Goal: Task Accomplishment & Management: Complete application form

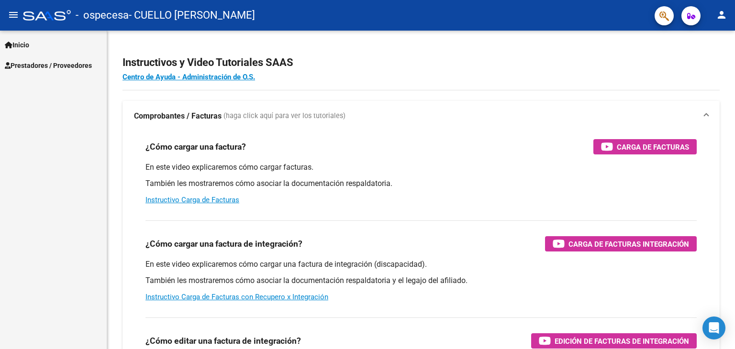
click at [56, 66] on span "Prestadores / Proveedores" at bounding box center [48, 65] width 87 height 11
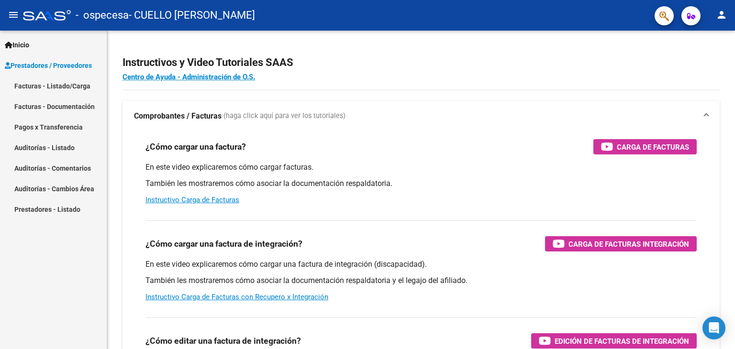
click at [55, 89] on link "Facturas - Listado/Carga" at bounding box center [53, 86] width 107 height 21
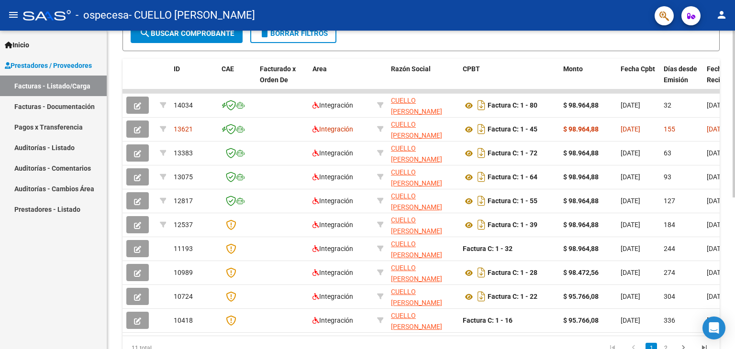
scroll to position [0, 136]
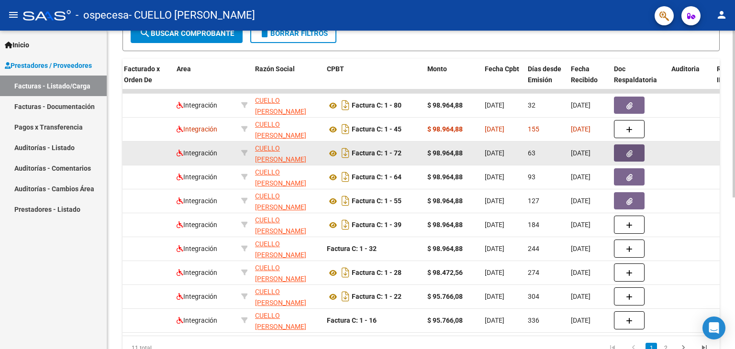
click at [624, 150] on button "button" at bounding box center [629, 152] width 31 height 17
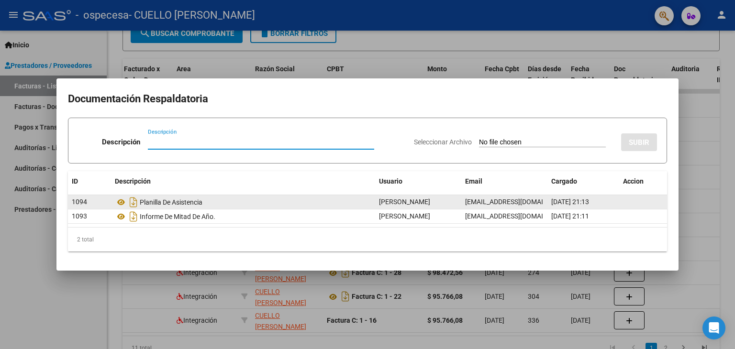
click at [541, 205] on span "[EMAIL_ADDRESS][DOMAIN_NAME]" at bounding box center [518, 202] width 106 height 8
click at [416, 205] on span "[PERSON_NAME]" at bounding box center [404, 202] width 51 height 8
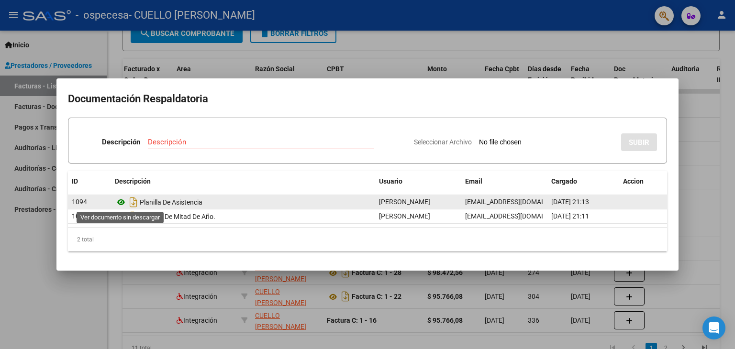
click at [119, 203] on icon at bounding box center [121, 202] width 12 height 11
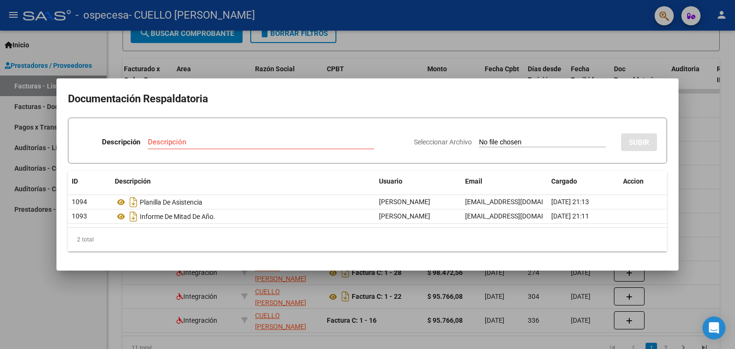
click at [671, 48] on div at bounding box center [367, 174] width 735 height 349
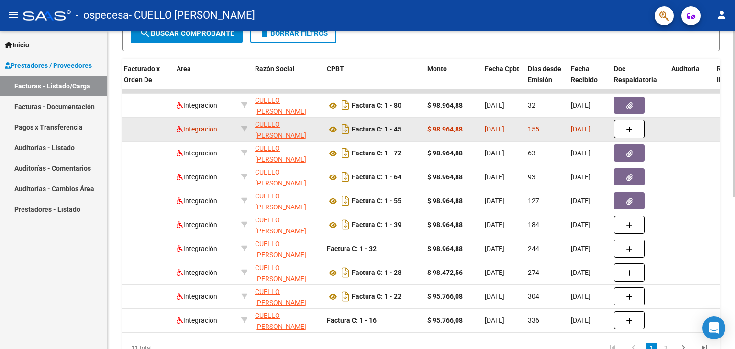
scroll to position [193, 0]
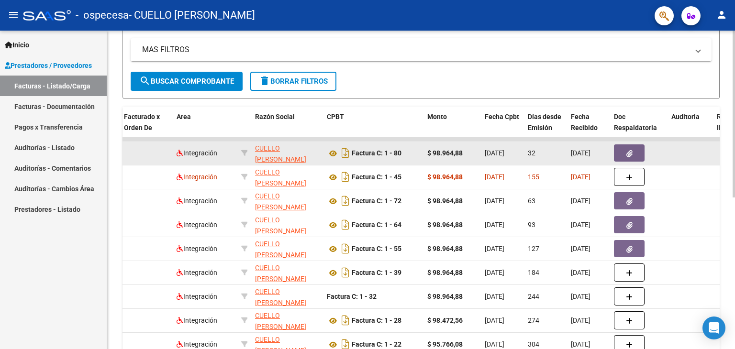
click at [544, 151] on div "32" at bounding box center [545, 153] width 35 height 11
click at [544, 148] on div "32" at bounding box center [545, 153] width 35 height 11
click at [332, 150] on icon at bounding box center [333, 153] width 12 height 11
click at [630, 154] on icon "button" at bounding box center [629, 153] width 6 height 7
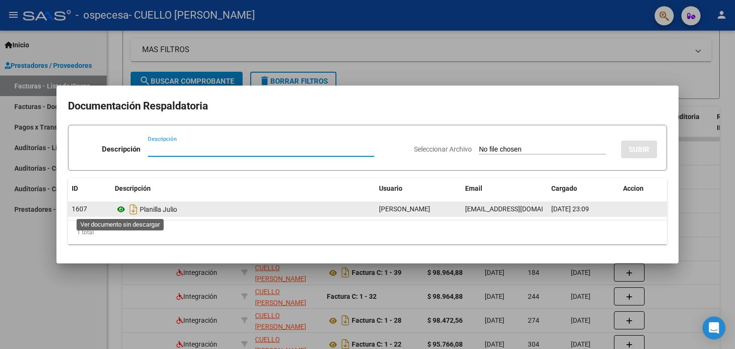
click at [121, 211] on icon at bounding box center [121, 209] width 12 height 11
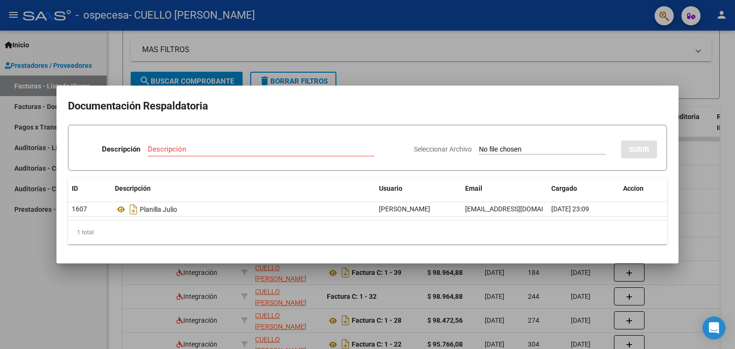
click at [521, 73] on div at bounding box center [367, 174] width 735 height 349
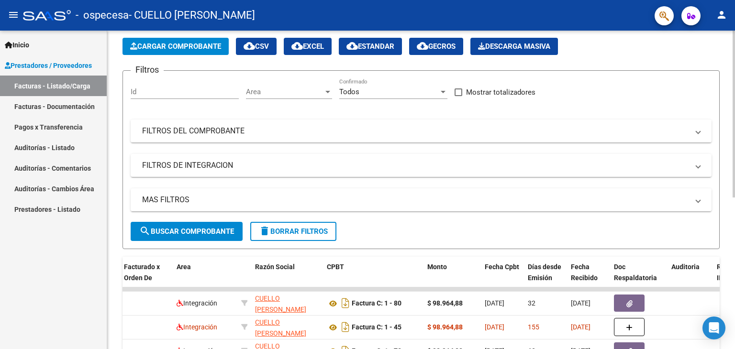
scroll to position [0, 0]
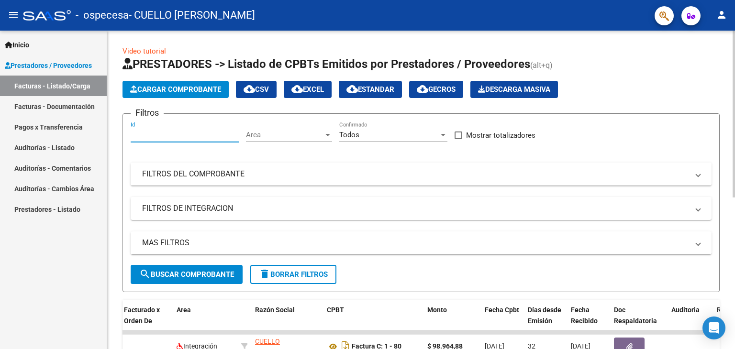
drag, startPoint x: 183, startPoint y: 133, endPoint x: 183, endPoint y: 118, distance: 14.4
click at [183, 133] on input "Id" at bounding box center [185, 135] width 108 height 9
click at [282, 101] on app-list-header "PRESTADORES -> Listado de CPBTs Emitidos por Prestadores / Proveedores (alt+q) …" at bounding box center [420, 174] width 597 height 236
click at [359, 138] on div "Todos" at bounding box center [389, 135] width 100 height 9
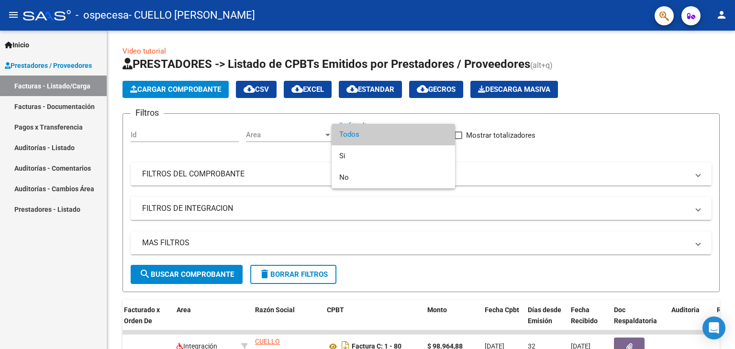
click at [359, 136] on span "Todos" at bounding box center [393, 135] width 108 height 22
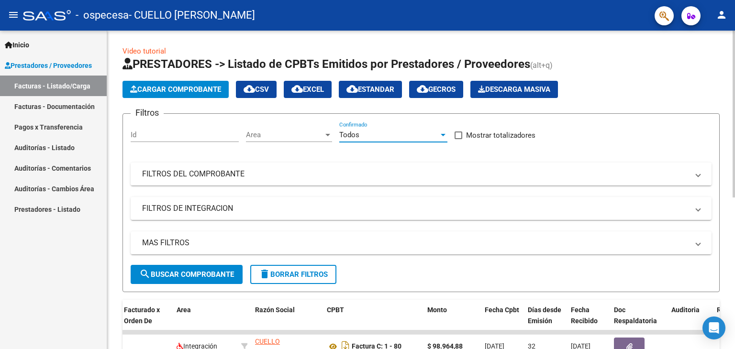
click at [216, 89] on span "Cargar Comprobante" at bounding box center [175, 89] width 91 height 9
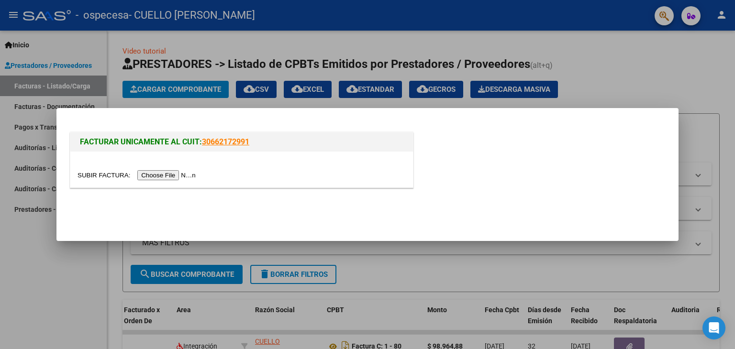
click at [176, 174] on input "file" at bounding box center [138, 175] width 121 height 10
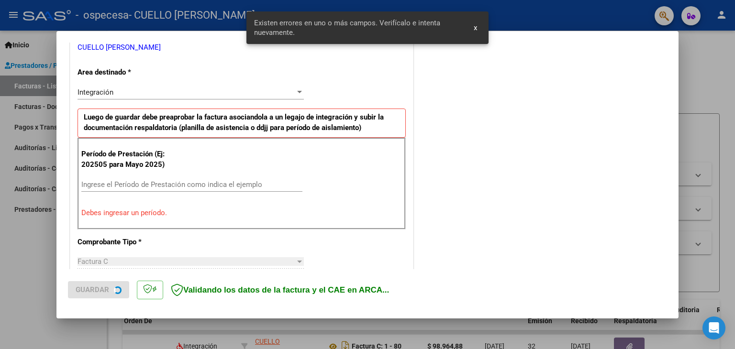
scroll to position [219, 0]
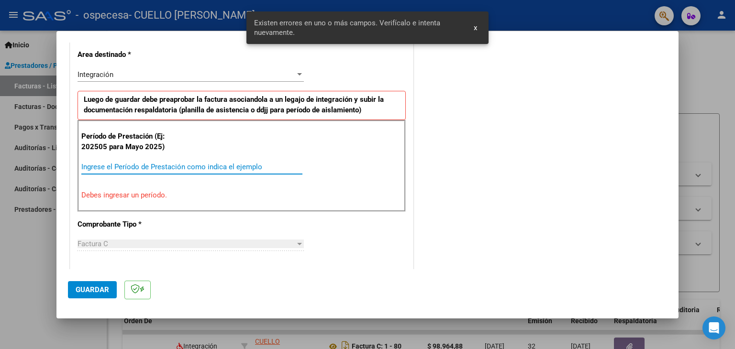
click at [188, 165] on input "Ingrese el Período de Prestación como indica el ejemplo" at bounding box center [191, 167] width 221 height 9
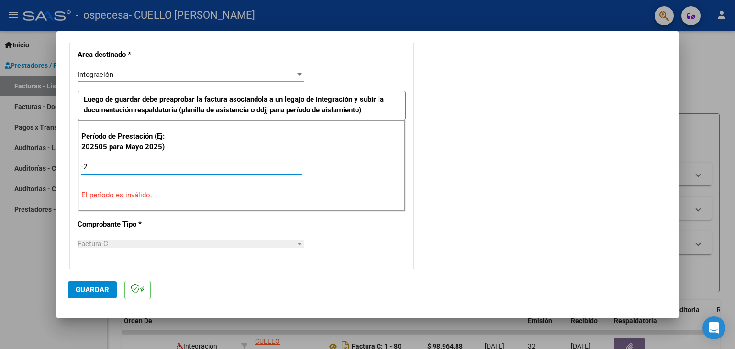
type input "-1"
click at [513, 172] on div "COMENTARIOS Comentarios del Prestador / Gerenciador:" at bounding box center [541, 262] width 252 height 856
click at [263, 80] on div "Integración Seleccionar Area" at bounding box center [191, 78] width 226 height 23
click at [265, 76] on div "Integración" at bounding box center [187, 74] width 218 height 9
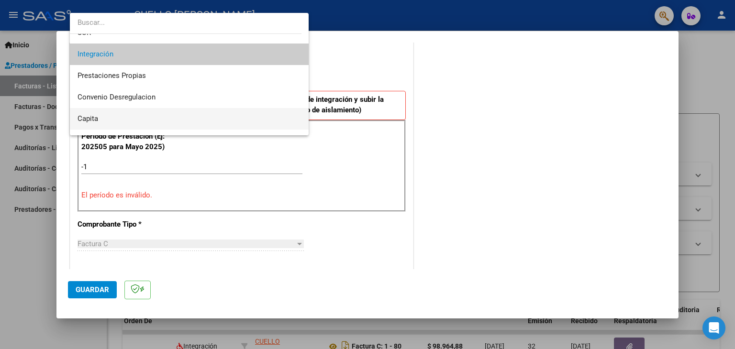
scroll to position [71, 0]
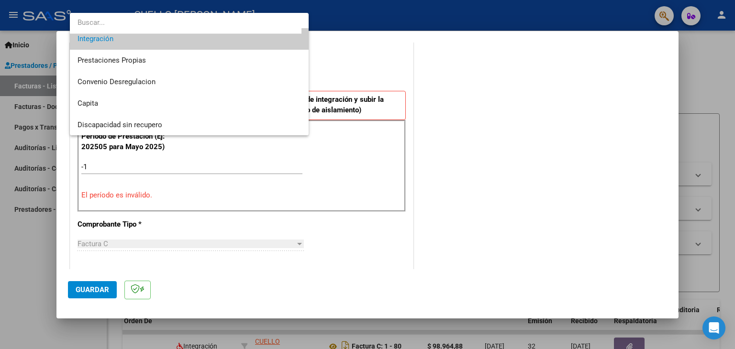
click at [496, 69] on div at bounding box center [367, 174] width 735 height 349
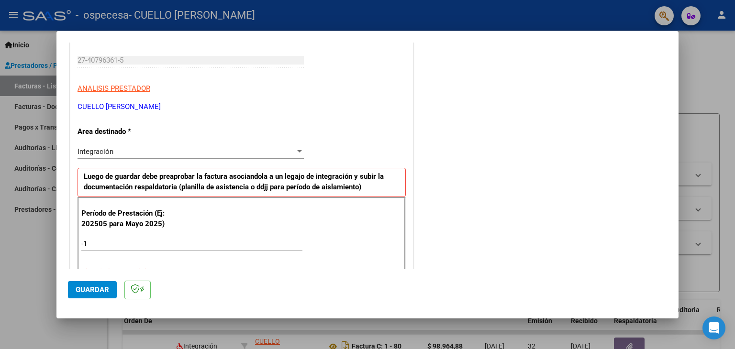
scroll to position [123, 0]
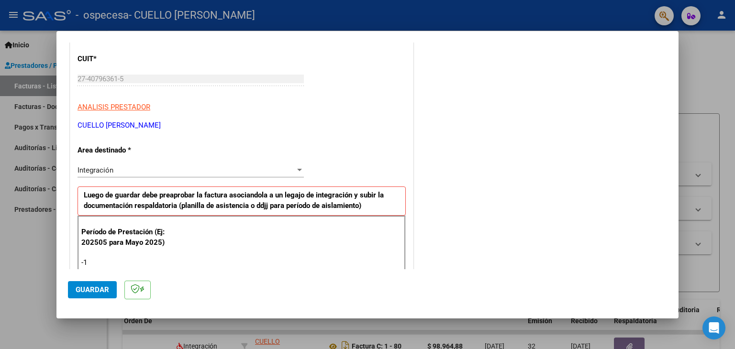
click at [109, 252] on div "Período de Prestación (Ej: 202505 para [DATE]) -1 Ingrese el Período de Prestac…" at bounding box center [242, 262] width 328 height 92
click at [109, 262] on input "-1" at bounding box center [191, 262] width 221 height 9
type input "-1"
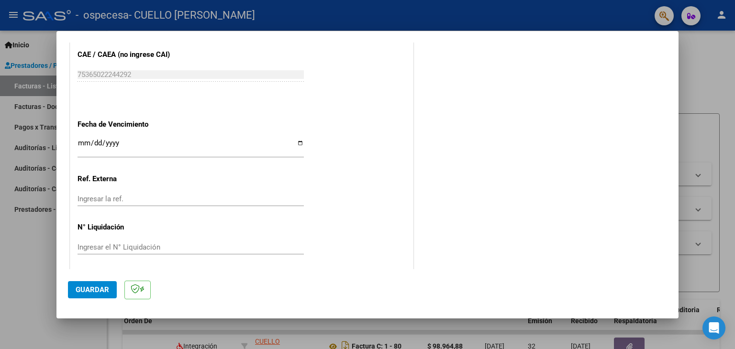
scroll to position [614, 0]
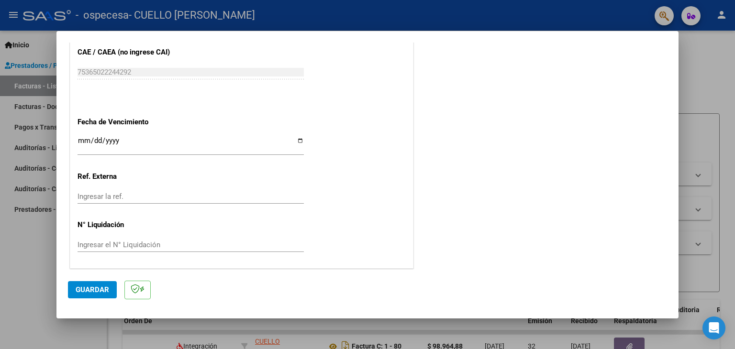
type input "202508"
click at [124, 140] on input "Ingresar la fecha" at bounding box center [191, 144] width 226 height 15
click at [300, 139] on input "Ingresar la fecha" at bounding box center [191, 144] width 226 height 15
click at [297, 140] on input "Ingresar la fecha" at bounding box center [191, 144] width 226 height 15
type input "[DATE]"
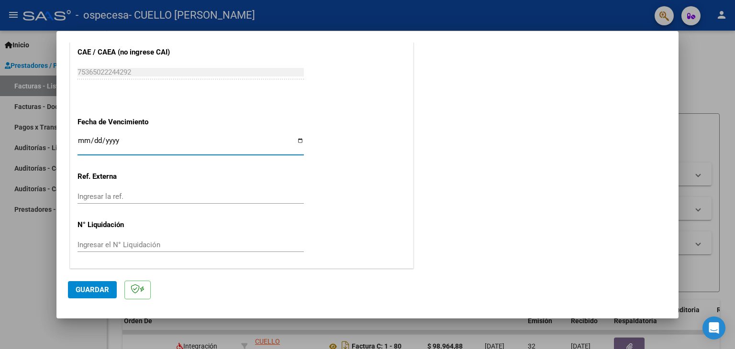
drag, startPoint x: 153, startPoint y: 193, endPoint x: 162, endPoint y: 194, distance: 9.1
click at [153, 194] on input "Ingresar la ref." at bounding box center [191, 196] width 226 height 9
click at [102, 283] on button "Guardar" at bounding box center [92, 289] width 49 height 17
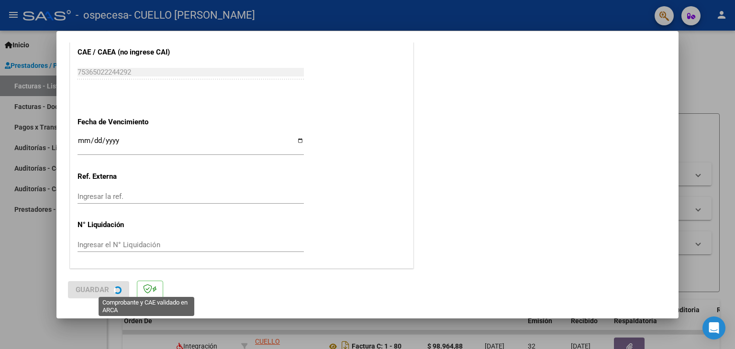
scroll to position [0, 0]
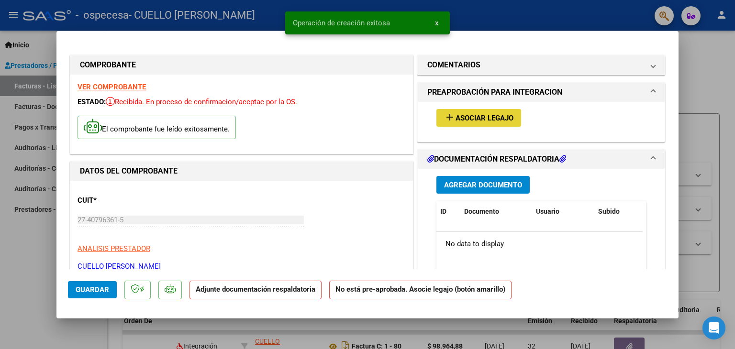
click at [509, 117] on span "Asociar Legajo" at bounding box center [484, 118] width 58 height 9
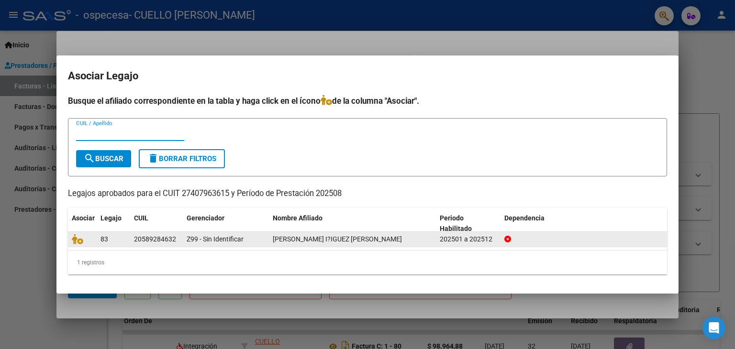
click at [177, 246] on datatable-body-cell "20589284632" at bounding box center [156, 239] width 53 height 15
click at [306, 238] on span "[PERSON_NAME] I?IGUEZ [PERSON_NAME]" at bounding box center [337, 239] width 129 height 8
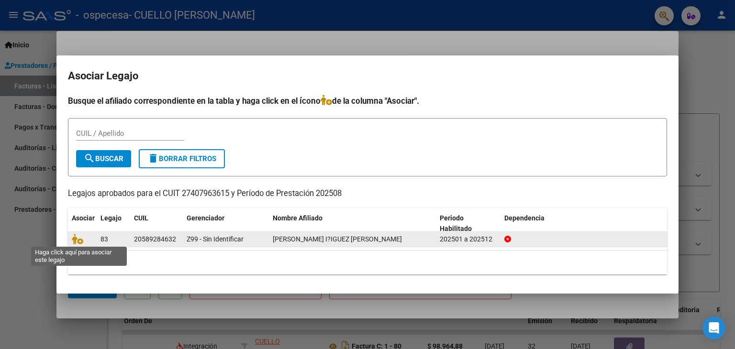
click at [84, 239] on span at bounding box center [79, 239] width 14 height 8
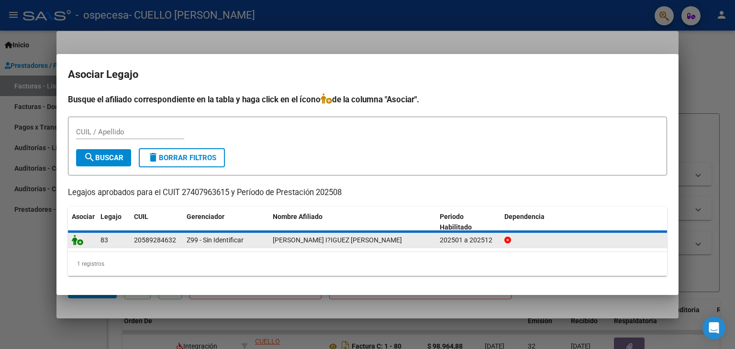
click at [75, 238] on icon at bounding box center [77, 240] width 11 height 11
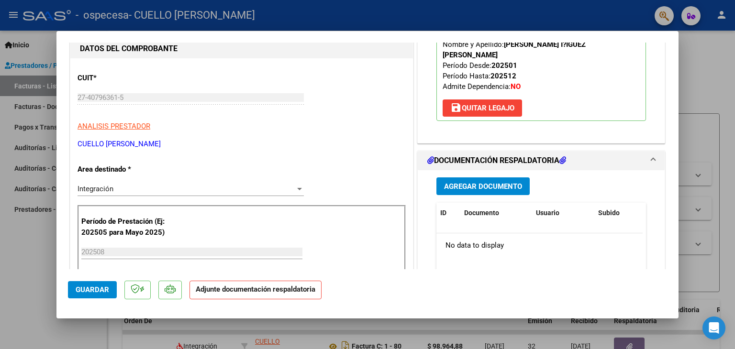
scroll to position [144, 0]
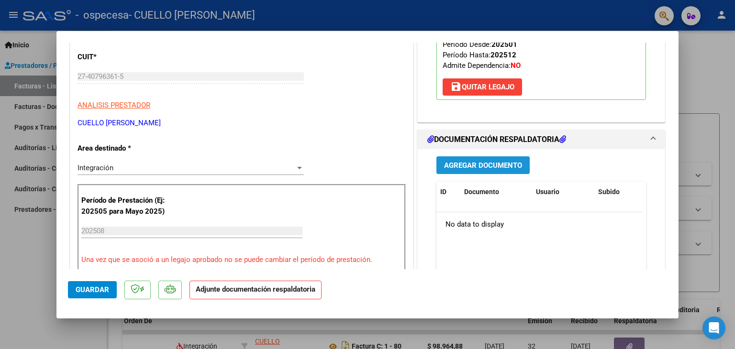
click at [484, 161] on span "Agregar Documento" at bounding box center [483, 165] width 78 height 9
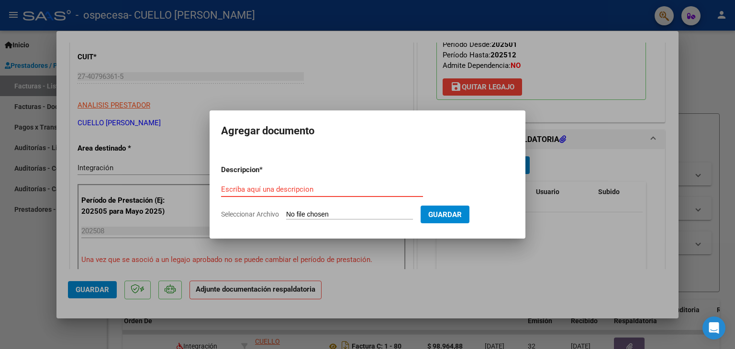
click at [324, 216] on input "Seleccionar Archivo" at bounding box center [349, 215] width 127 height 9
type input "C:\fakepath\WhatsApp Image [DATE] 16.21.58 (1).jpeg"
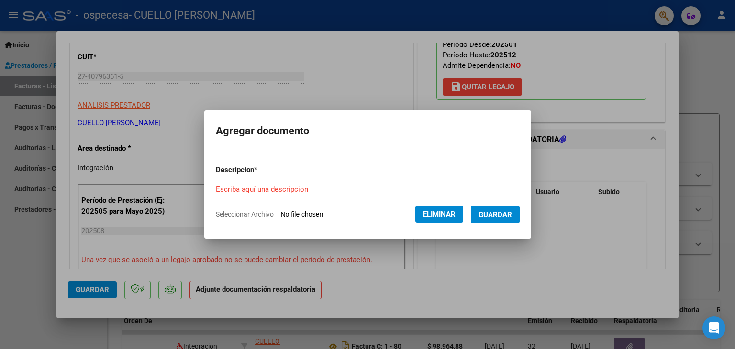
click at [500, 211] on span "Guardar" at bounding box center [494, 215] width 33 height 9
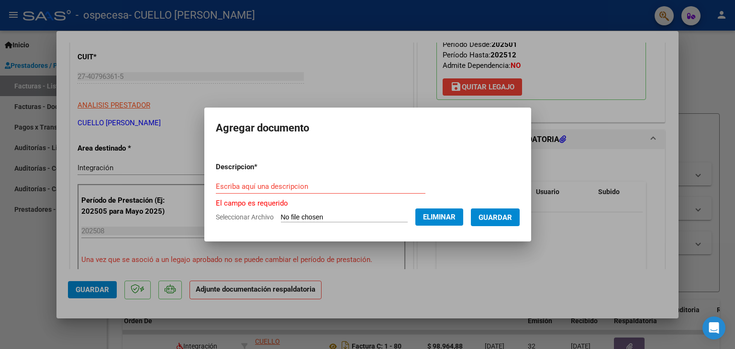
click at [278, 188] on input "Escriba aquí una descripcion" at bounding box center [321, 186] width 210 height 9
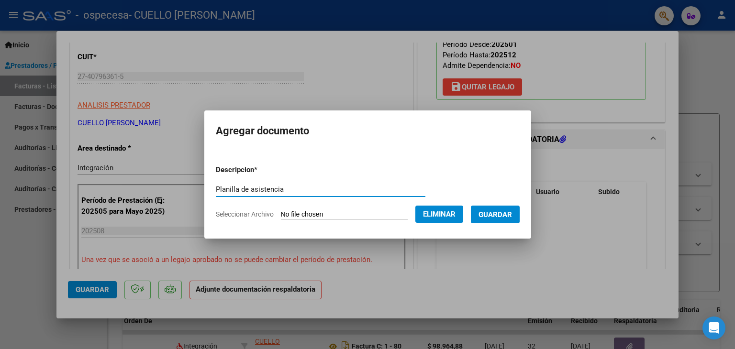
type input "Planilla de asistencia"
click at [509, 220] on button "Guardar" at bounding box center [495, 215] width 49 height 18
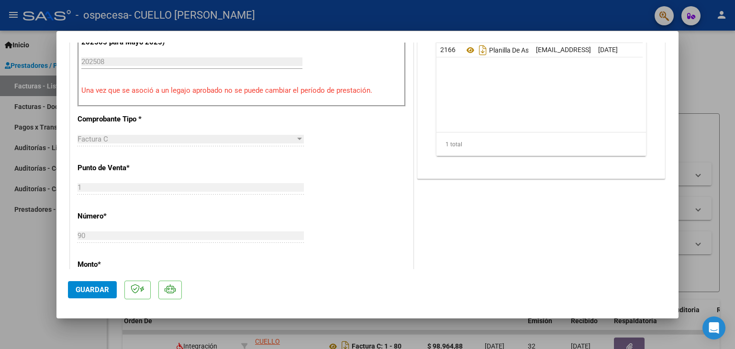
scroll to position [335, 0]
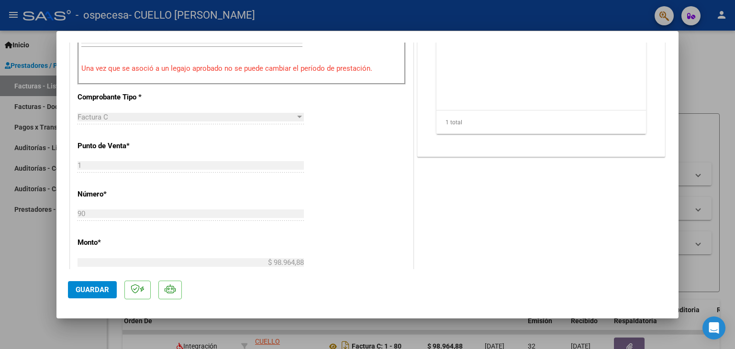
click at [97, 295] on button "Guardar" at bounding box center [92, 289] width 49 height 17
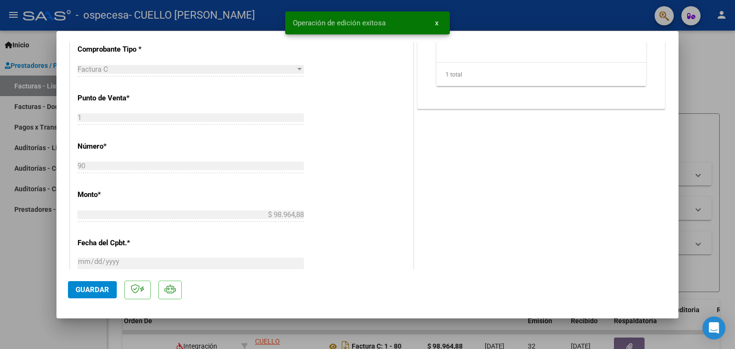
scroll to position [628, 0]
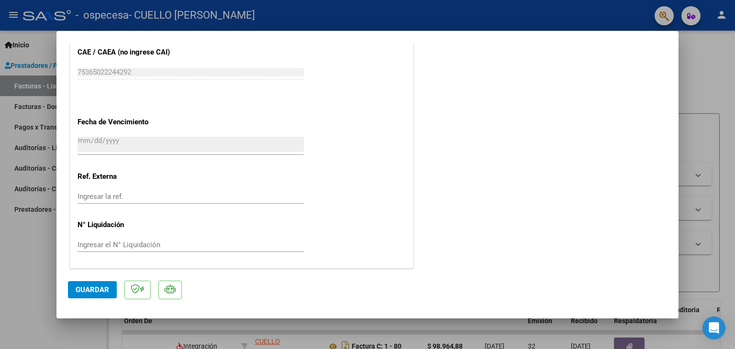
click at [718, 33] on div at bounding box center [367, 174] width 735 height 349
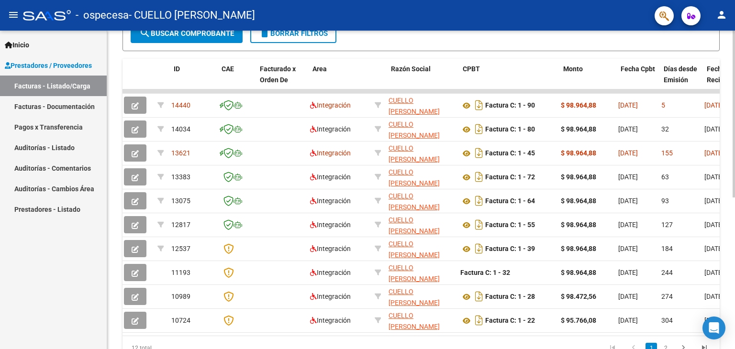
scroll to position [0, 0]
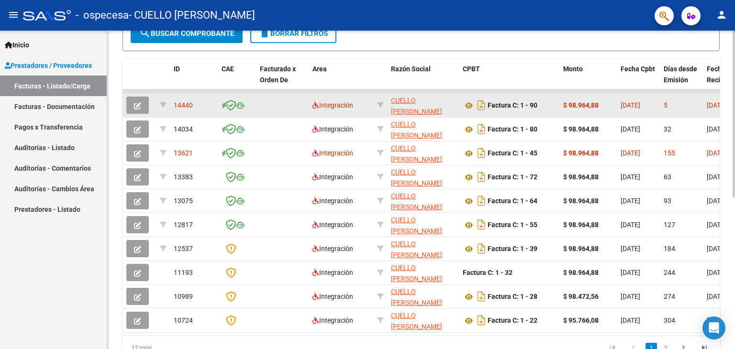
click at [666, 105] on span "5" at bounding box center [666, 105] width 4 height 8
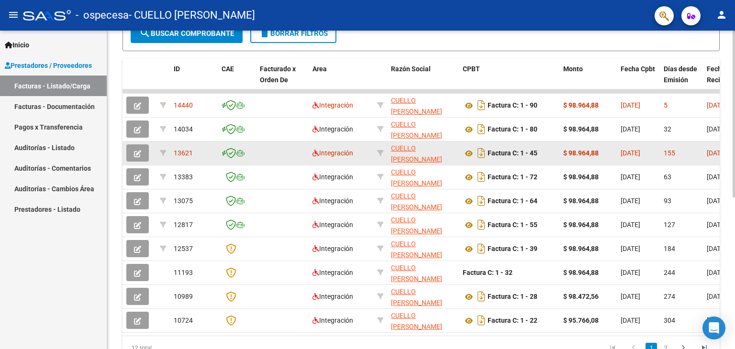
click at [673, 151] on span "155" at bounding box center [669, 153] width 11 height 8
click at [673, 152] on span "155" at bounding box center [669, 153] width 11 height 8
click at [193, 153] on div "13621" at bounding box center [194, 153] width 40 height 11
click at [177, 151] on span "13621" at bounding box center [183, 153] width 19 height 8
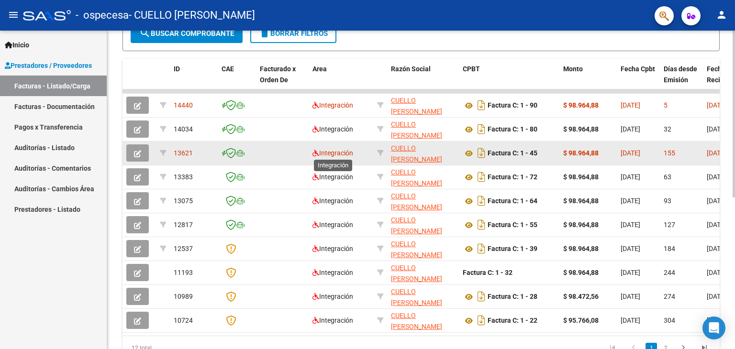
click at [323, 154] on span "Integración" at bounding box center [332, 153] width 41 height 8
click at [674, 153] on span "155" at bounding box center [669, 153] width 11 height 8
drag, startPoint x: 689, startPoint y: 149, endPoint x: 518, endPoint y: 156, distance: 171.4
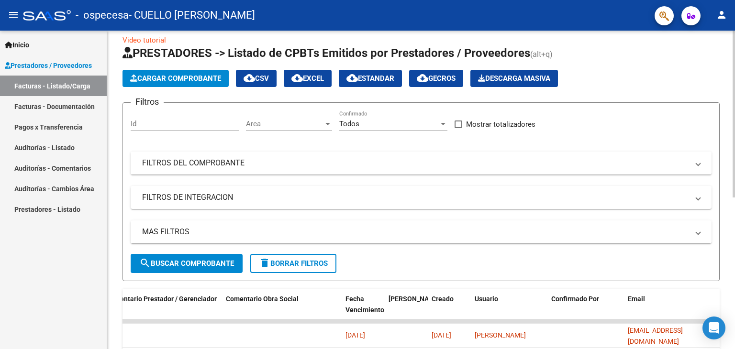
scroll to position [2, 0]
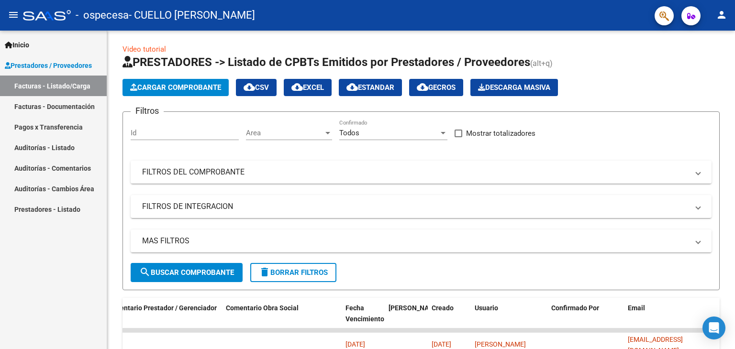
click at [54, 128] on link "Pagos x Transferencia" at bounding box center [53, 127] width 107 height 21
click at [55, 127] on link "Pagos x Transferencia" at bounding box center [53, 127] width 107 height 21
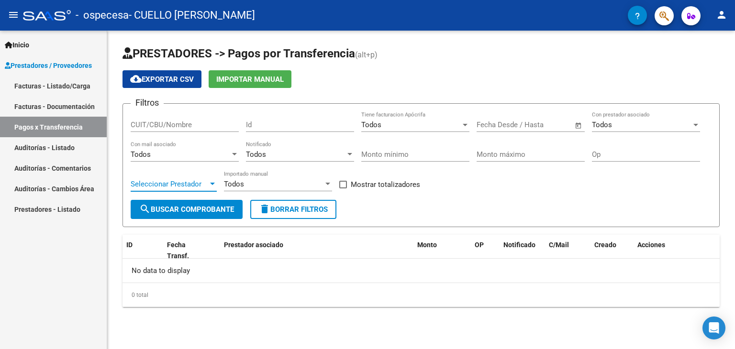
click at [213, 183] on div at bounding box center [212, 184] width 5 height 2
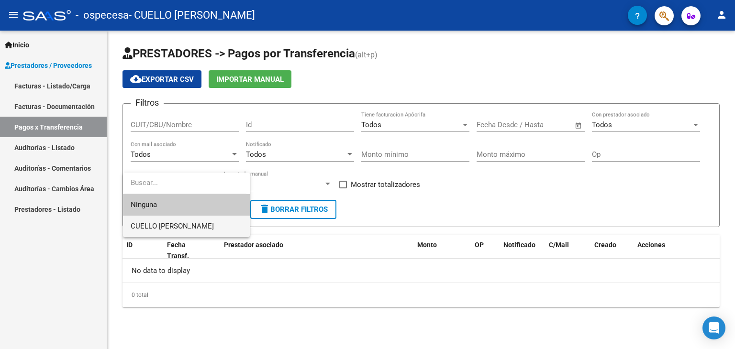
click at [207, 218] on span "CUELLO [PERSON_NAME]" at bounding box center [186, 227] width 111 height 22
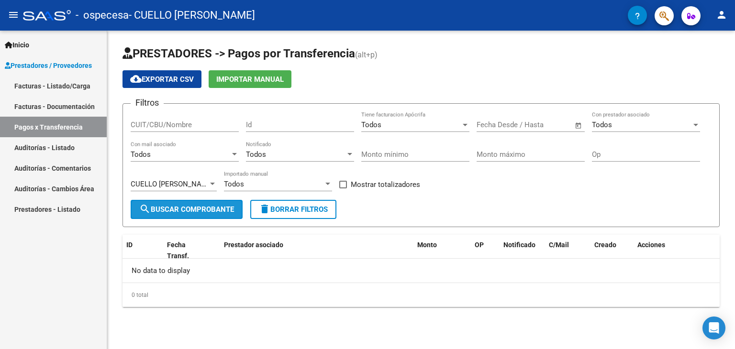
click at [205, 207] on span "search Buscar Comprobante" at bounding box center [186, 209] width 95 height 9
click at [549, 126] on input "text" at bounding box center [547, 125] width 46 height 9
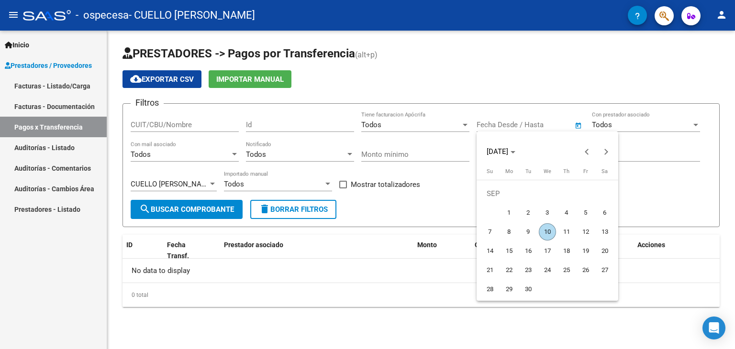
click at [473, 92] on div at bounding box center [367, 174] width 735 height 349
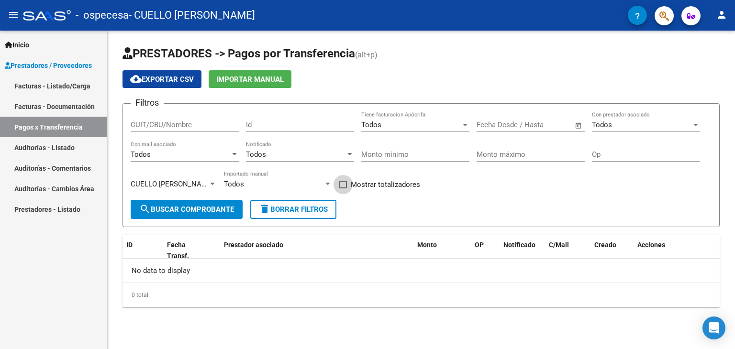
click at [340, 181] on span at bounding box center [343, 185] width 8 height 8
click at [343, 188] on input "Mostrar totalizadores" at bounding box center [343, 188] width 0 height 0
checkbox input "true"
click at [172, 207] on span "search Buscar Comprobante" at bounding box center [186, 209] width 95 height 9
click at [188, 159] on div "Todos Con mail asociado" at bounding box center [185, 151] width 108 height 21
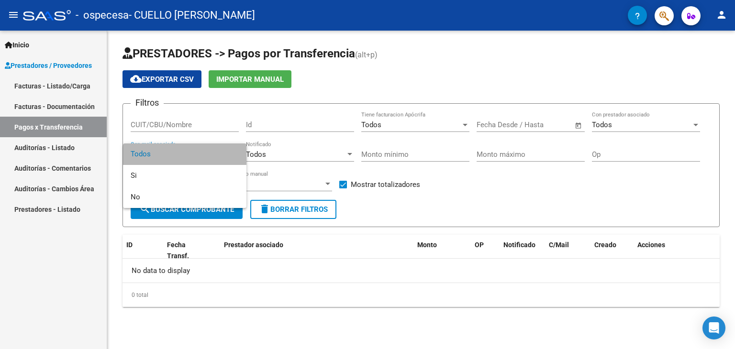
click at [201, 157] on span "Todos" at bounding box center [185, 155] width 108 height 22
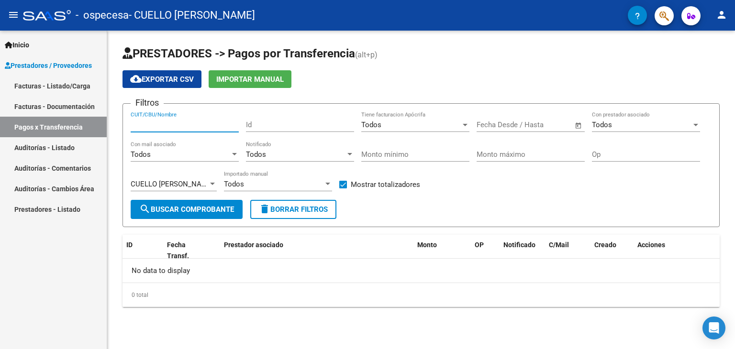
click at [191, 128] on input "CUIT/CBU/Nombre" at bounding box center [185, 125] width 108 height 9
type input "4"
type input "27407963615"
click at [201, 207] on span "search Buscar Comprobante" at bounding box center [186, 209] width 95 height 9
click at [540, 131] on div "Fecha inicio – Fecha fin Fecha Desde / Hasta" at bounding box center [524, 121] width 97 height 21
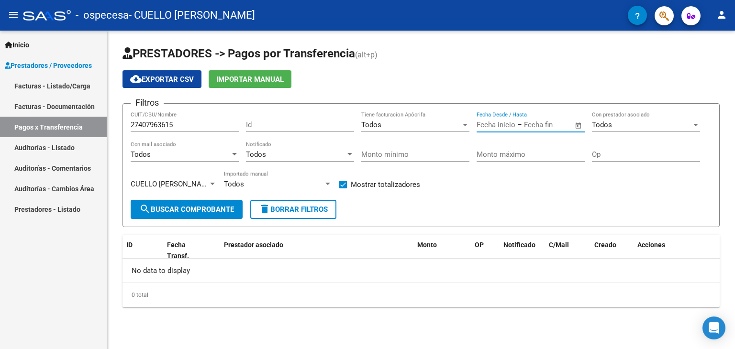
click at [578, 127] on span "Open calendar" at bounding box center [578, 125] width 23 height 23
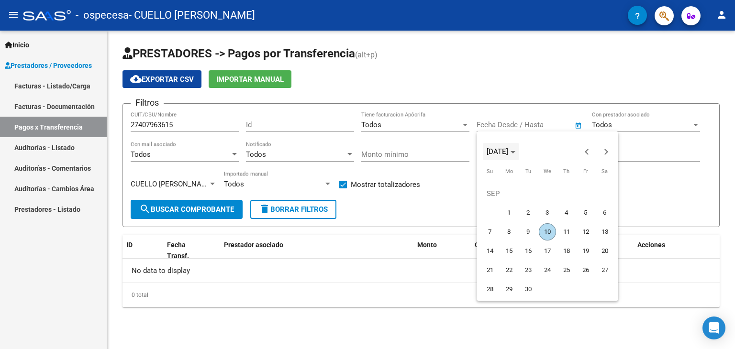
click at [508, 152] on span "[DATE]" at bounding box center [498, 151] width 22 height 9
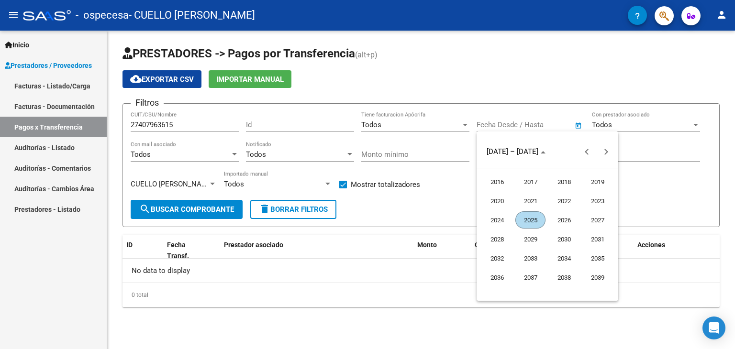
click at [541, 215] on span "2025" at bounding box center [530, 219] width 30 height 17
click at [506, 220] on span "MAY" at bounding box center [497, 219] width 30 height 17
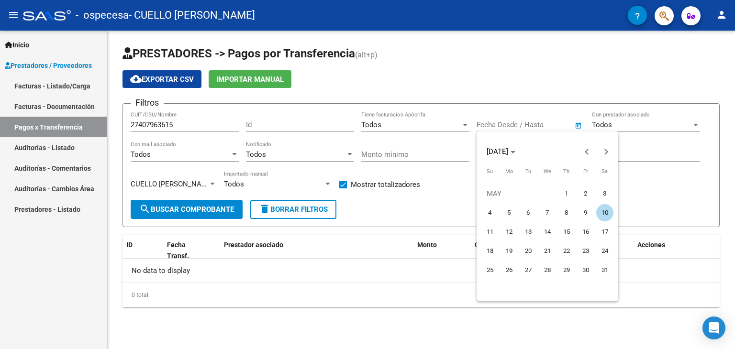
click at [608, 214] on span "10" at bounding box center [604, 212] width 17 height 17
type input "[DATE]"
click at [670, 171] on div at bounding box center [367, 174] width 735 height 349
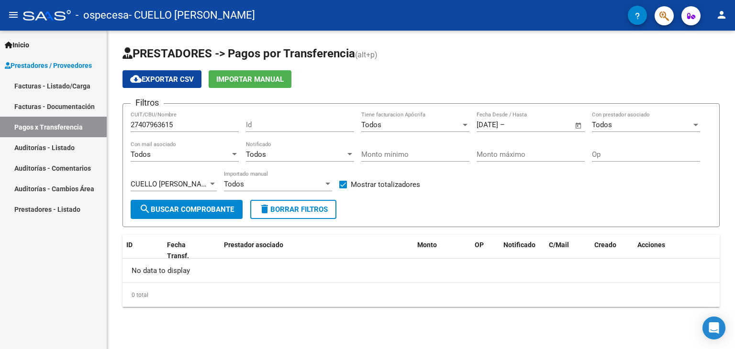
click at [154, 211] on span "search Buscar Comprobante" at bounding box center [186, 209] width 95 height 9
click at [323, 159] on div "Todos Notificado" at bounding box center [300, 151] width 108 height 21
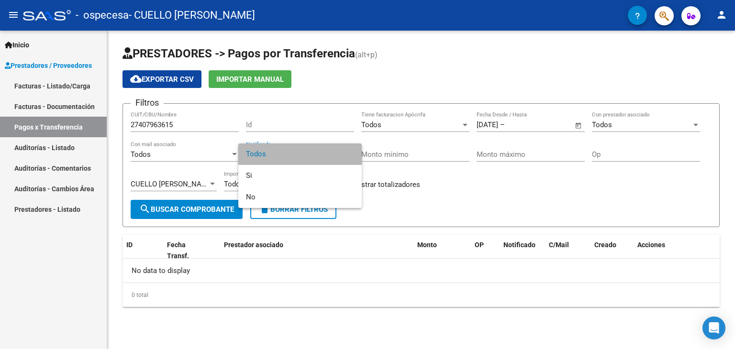
click at [323, 159] on span "Todos" at bounding box center [300, 155] width 108 height 22
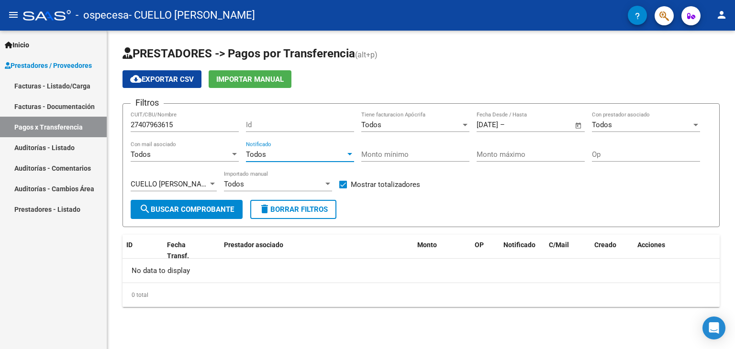
click at [58, 106] on link "Facturas - Documentación" at bounding box center [53, 106] width 107 height 21
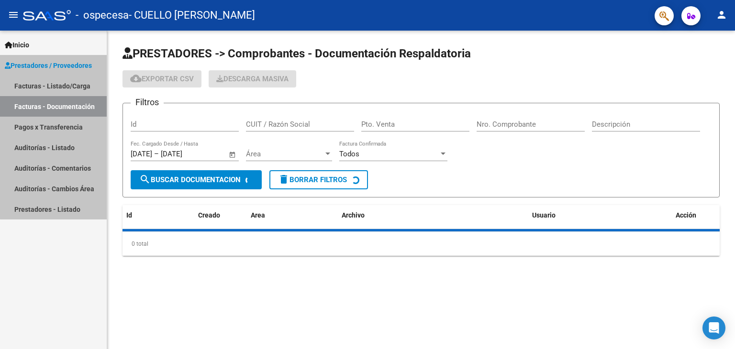
click at [58, 106] on link "Facturas - Documentación" at bounding box center [53, 106] width 107 height 21
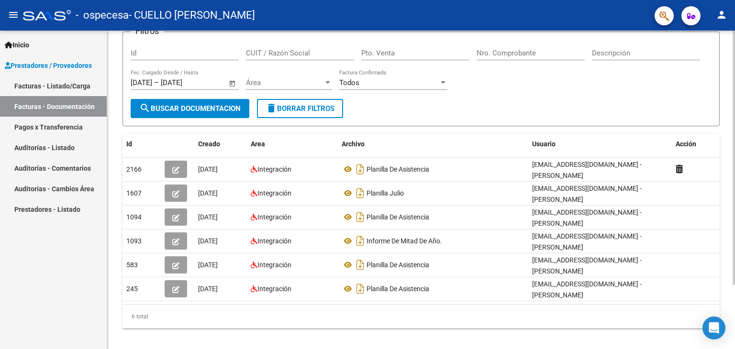
scroll to position [80, 0]
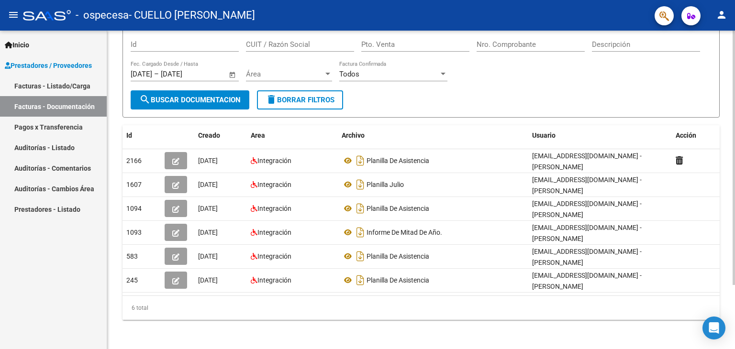
click at [348, 305] on div "6 total" at bounding box center [420, 308] width 597 height 24
drag, startPoint x: 350, startPoint y: 302, endPoint x: 318, endPoint y: 301, distance: 31.6
click at [318, 301] on div "6 total" at bounding box center [420, 308] width 597 height 24
click at [69, 89] on link "Facturas - Listado/Carga" at bounding box center [53, 86] width 107 height 21
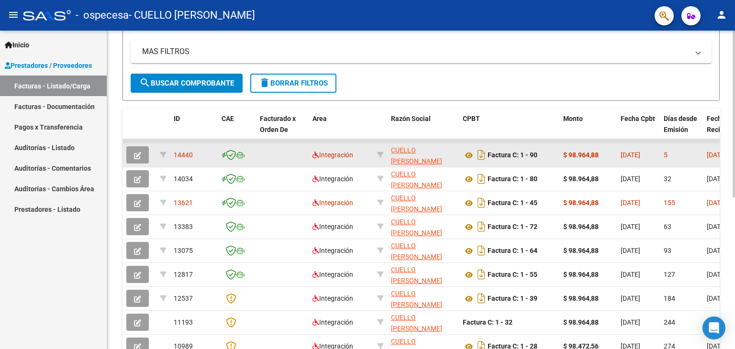
scroll to position [239, 0]
